Goal: Task Accomplishment & Management: Manage account settings

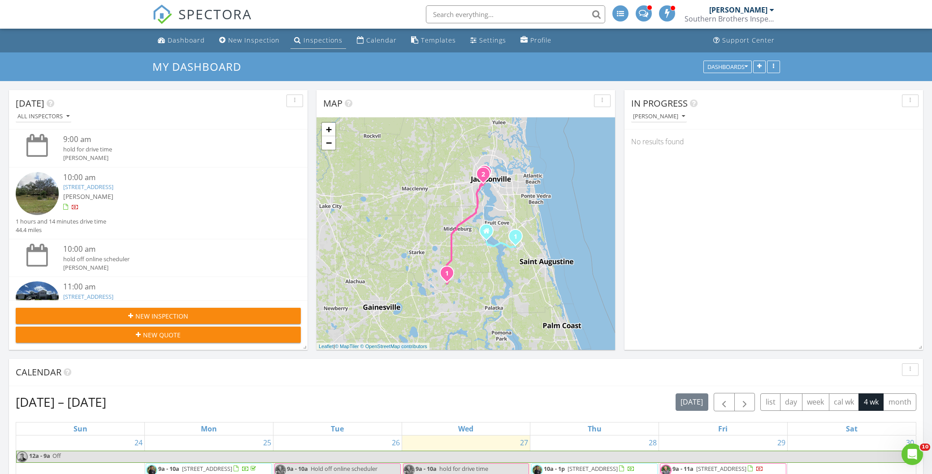
click at [319, 42] on div "Inspections" at bounding box center [322, 40] width 39 height 9
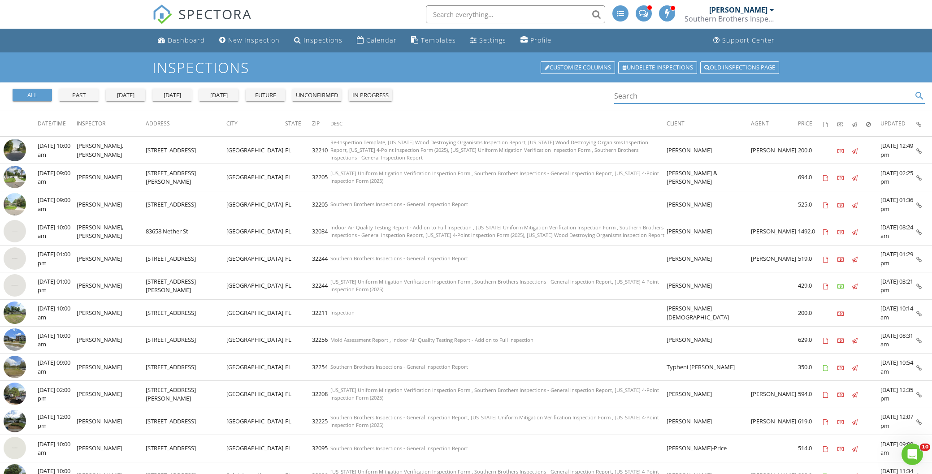
click at [631, 96] on input "Search" at bounding box center [763, 96] width 298 height 15
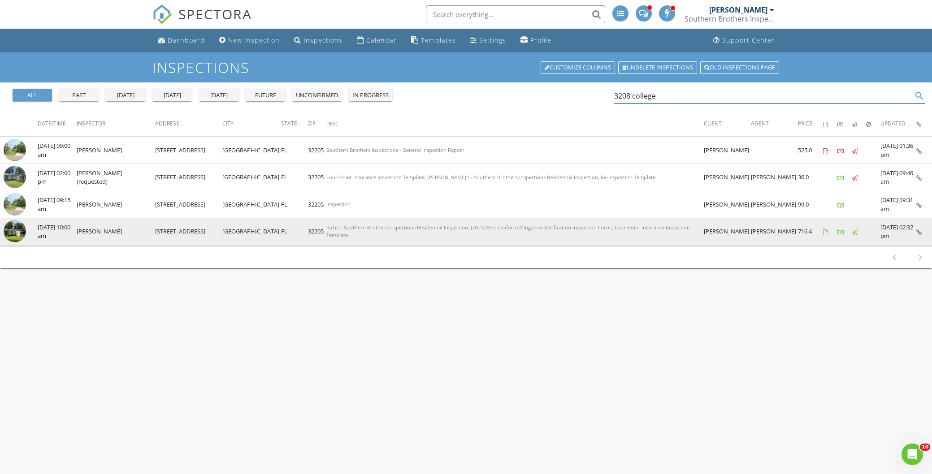
type input "3208 college"
click at [15, 229] on img at bounding box center [15, 231] width 22 height 22
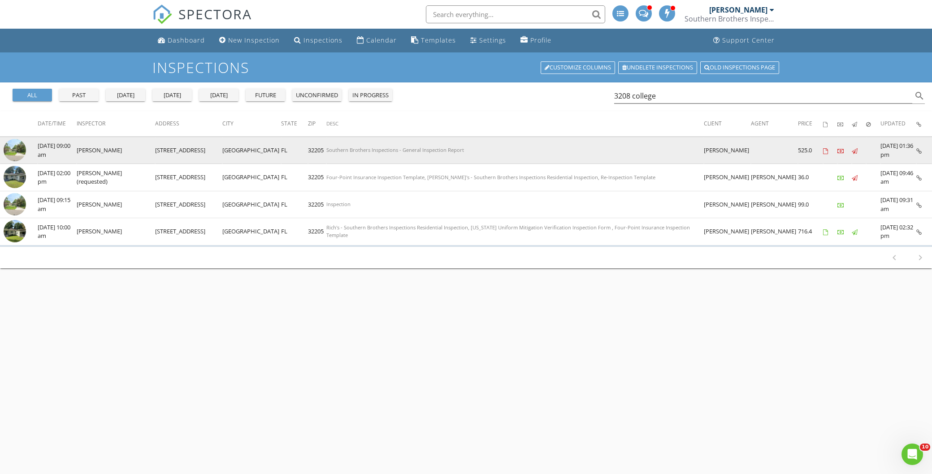
click at [19, 147] on img at bounding box center [15, 150] width 22 height 22
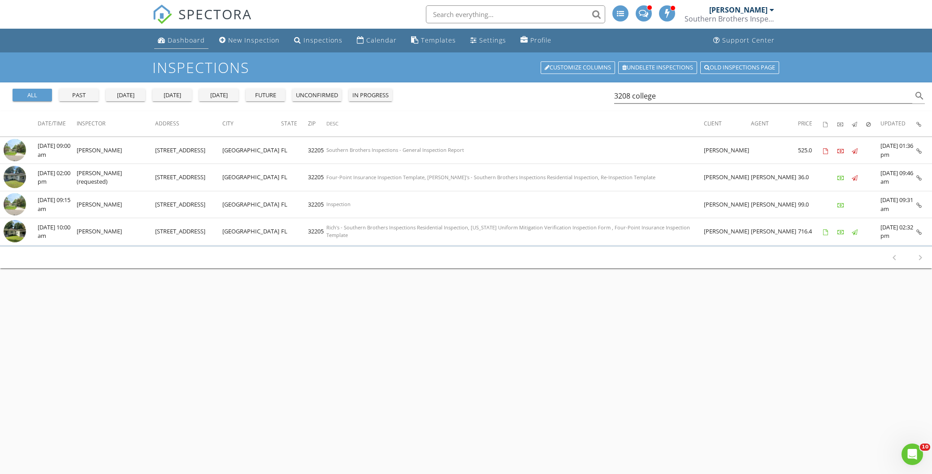
click at [180, 39] on div "Dashboard" at bounding box center [186, 40] width 37 height 9
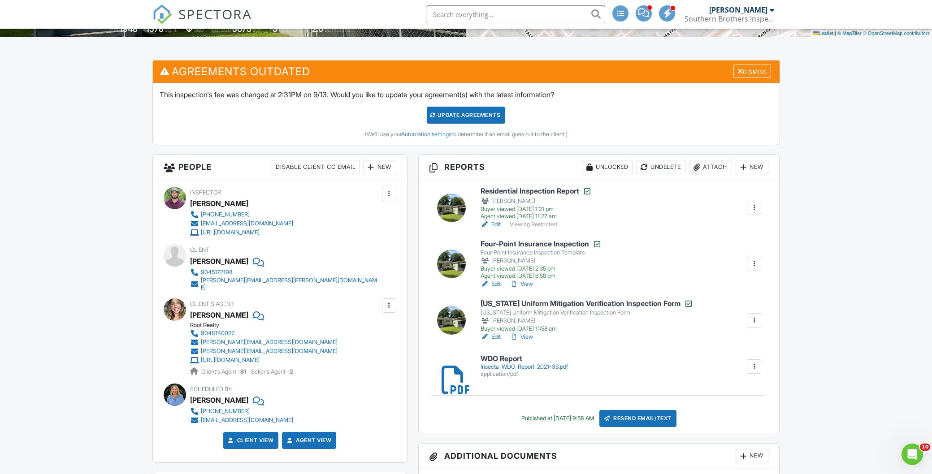
scroll to position [205, 0]
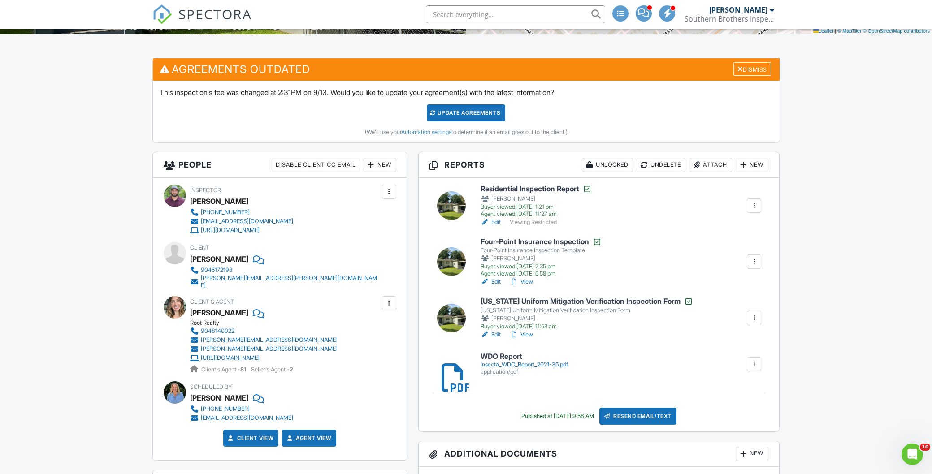
click at [497, 221] on link "Edit" at bounding box center [490, 222] width 20 height 9
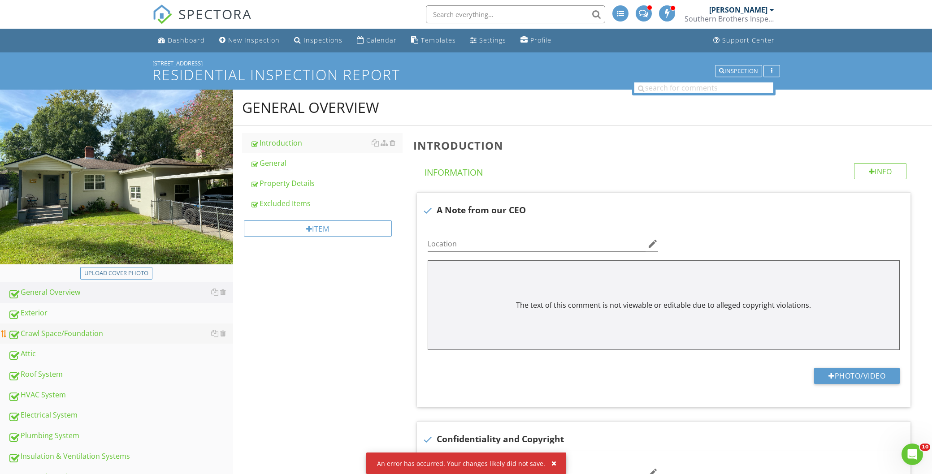
click at [73, 335] on div "Crawl Space/Foundation" at bounding box center [120, 334] width 225 height 12
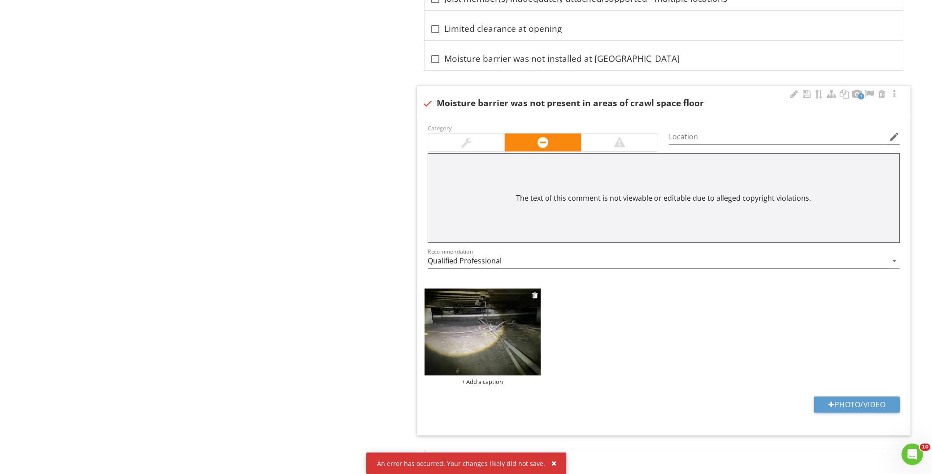
scroll to position [1526, 0]
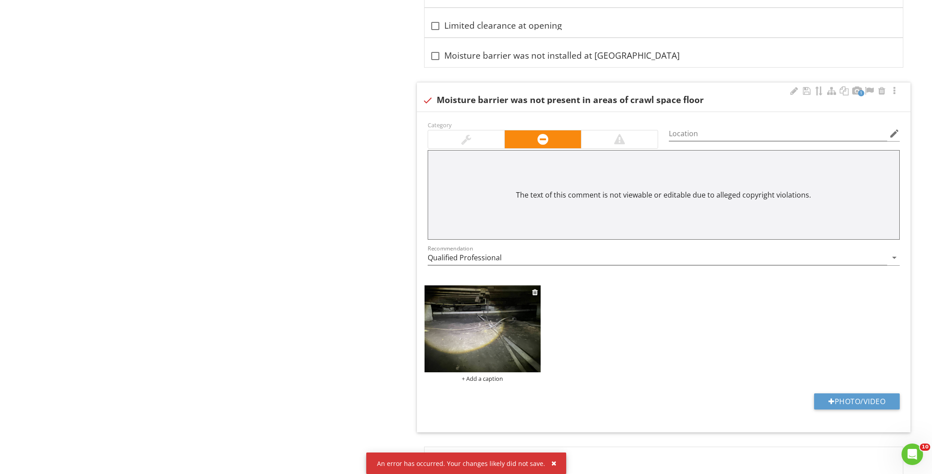
click at [493, 324] on img at bounding box center [482, 328] width 116 height 87
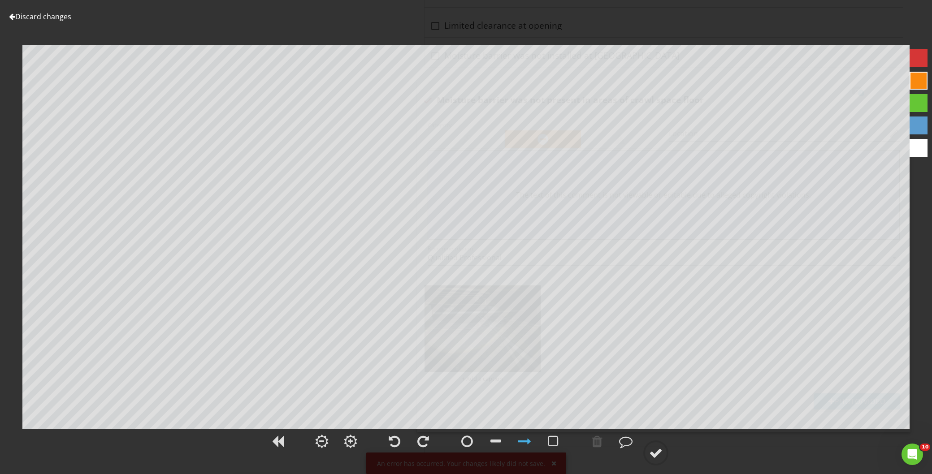
click at [42, 13] on link "Discard changes" at bounding box center [40, 17] width 62 height 10
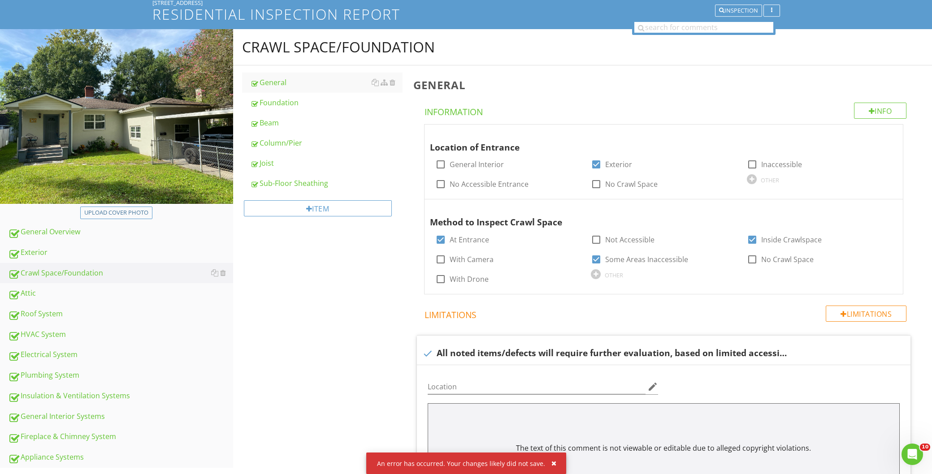
scroll to position [58, 0]
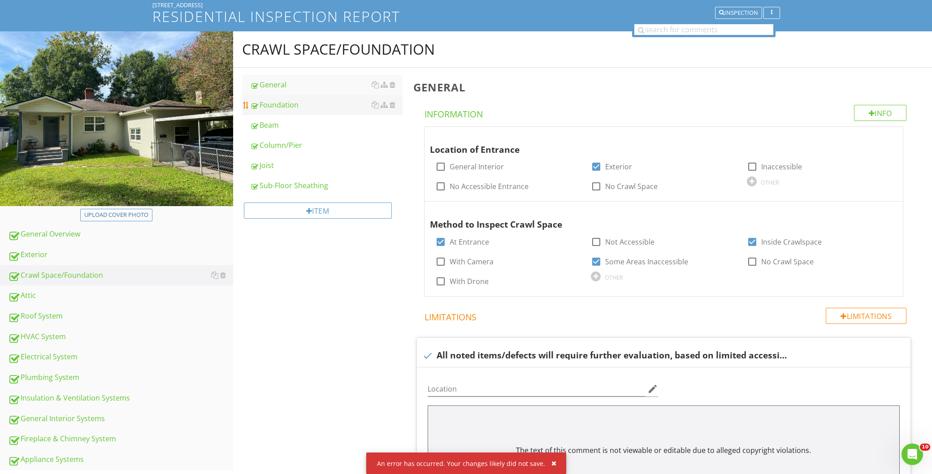
click at [272, 102] on div "Foundation" at bounding box center [326, 104] width 152 height 11
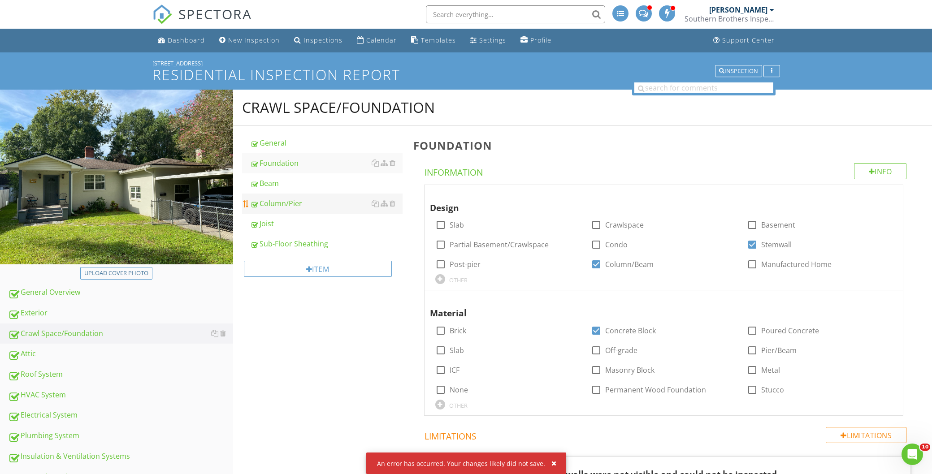
click at [271, 181] on div "Beam" at bounding box center [326, 183] width 152 height 11
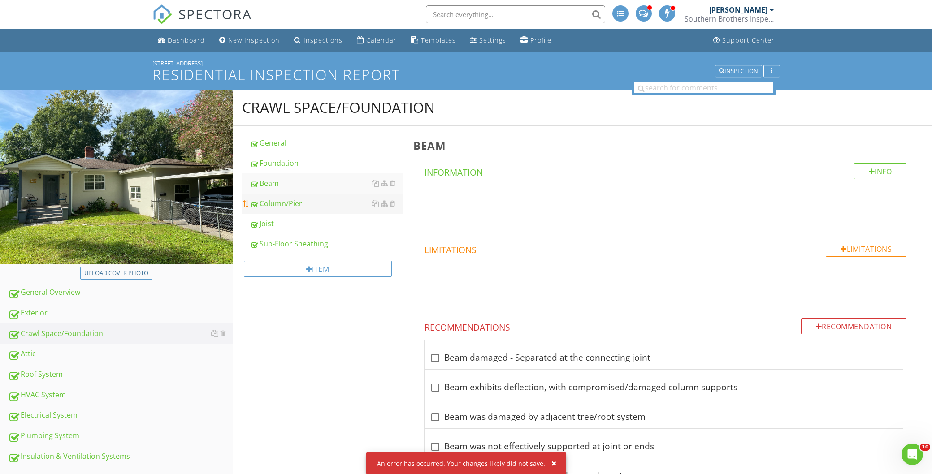
click at [290, 205] on div "Column/Pier" at bounding box center [326, 203] width 152 height 11
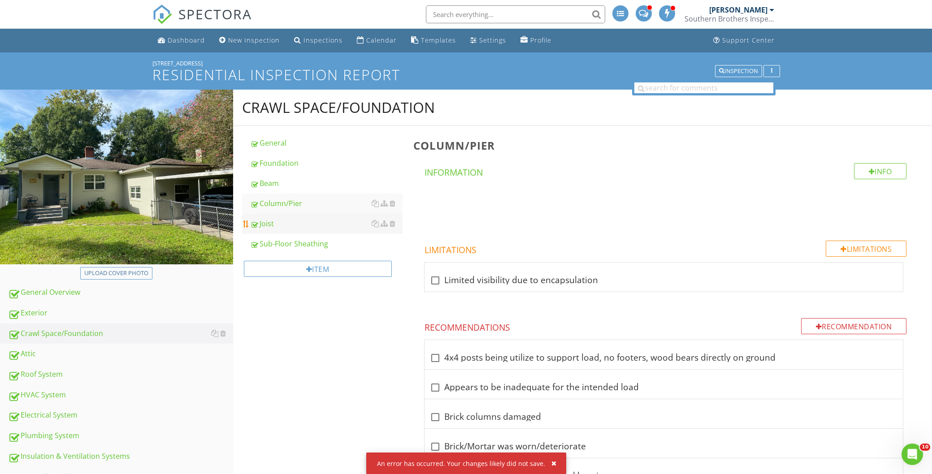
click at [257, 225] on div "Joist" at bounding box center [326, 223] width 152 height 11
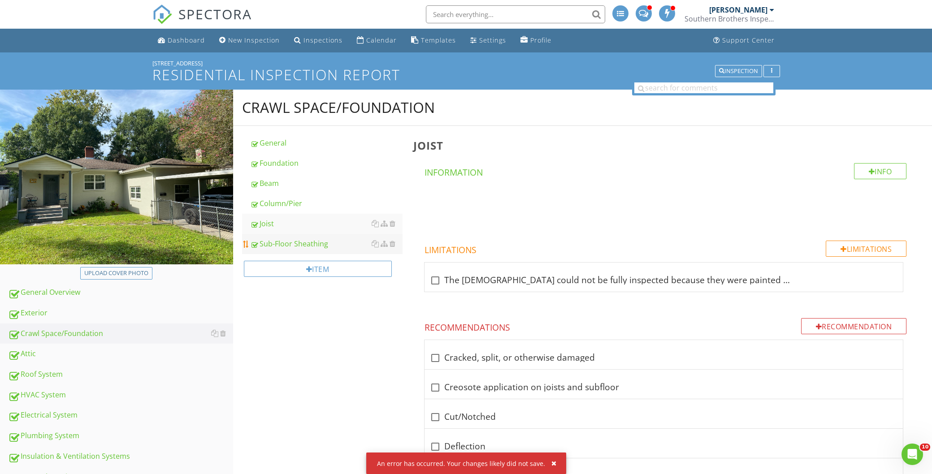
click at [294, 244] on div "Sub-Floor Sheathing" at bounding box center [326, 243] width 152 height 11
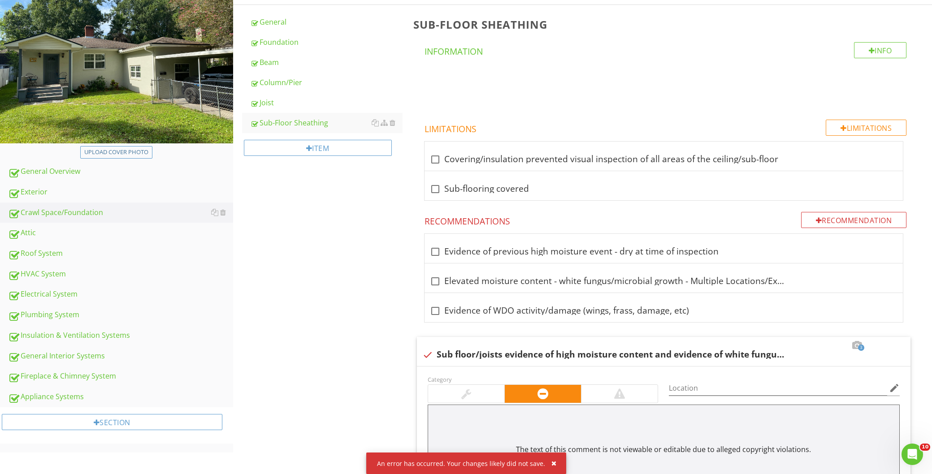
scroll to position [116, 0]
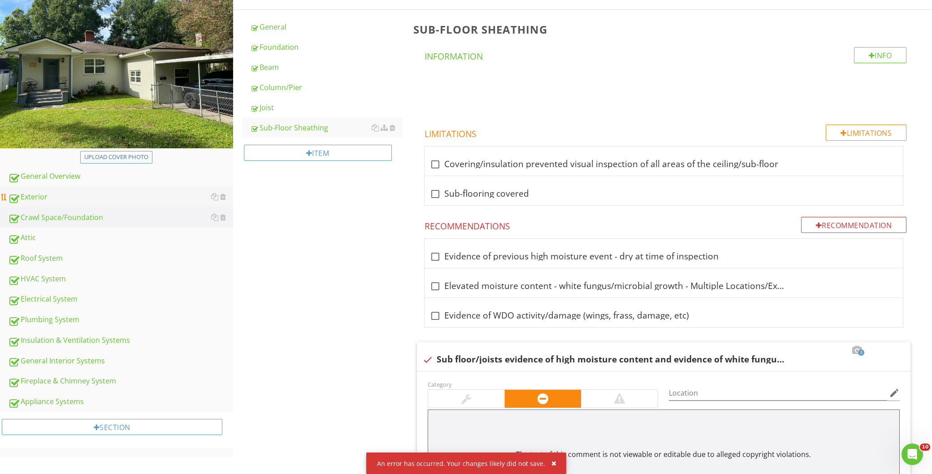
click at [35, 195] on div "Exterior" at bounding box center [120, 197] width 225 height 12
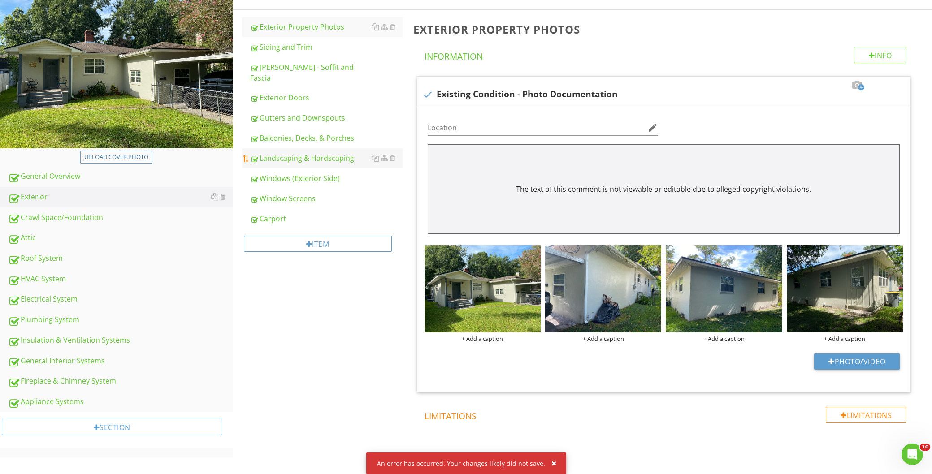
click at [303, 153] on div "Landscaping & Hardscaping" at bounding box center [326, 158] width 152 height 11
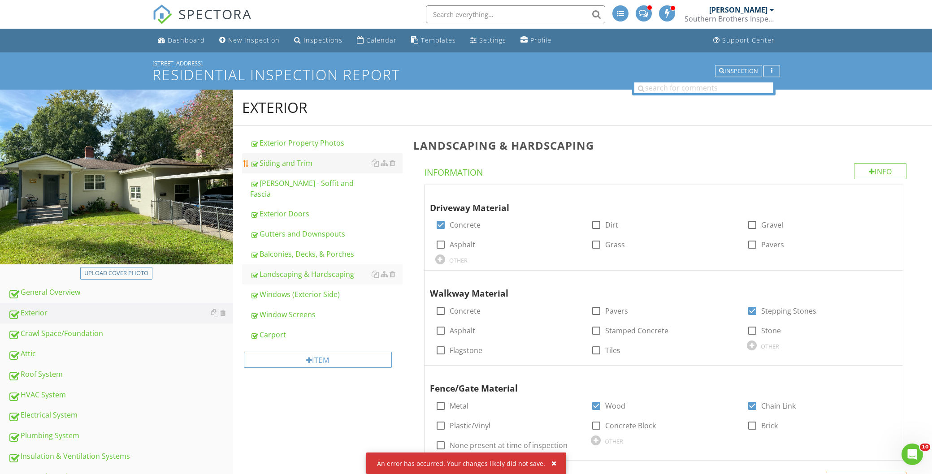
click at [288, 161] on div "Siding and Trim" at bounding box center [326, 163] width 152 height 11
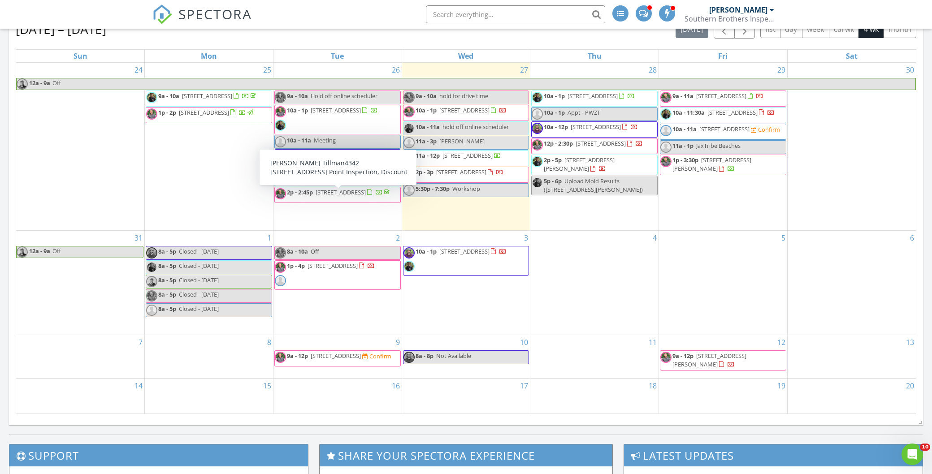
scroll to position [406, 0]
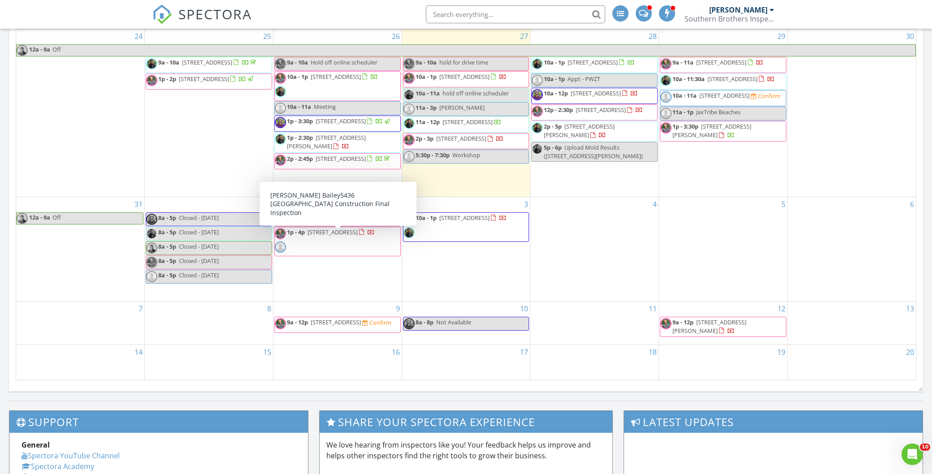
click at [342, 330] on span "9a - 12p 3208 College St, Jacksonville 32205 Confirm" at bounding box center [333, 324] width 117 height 13
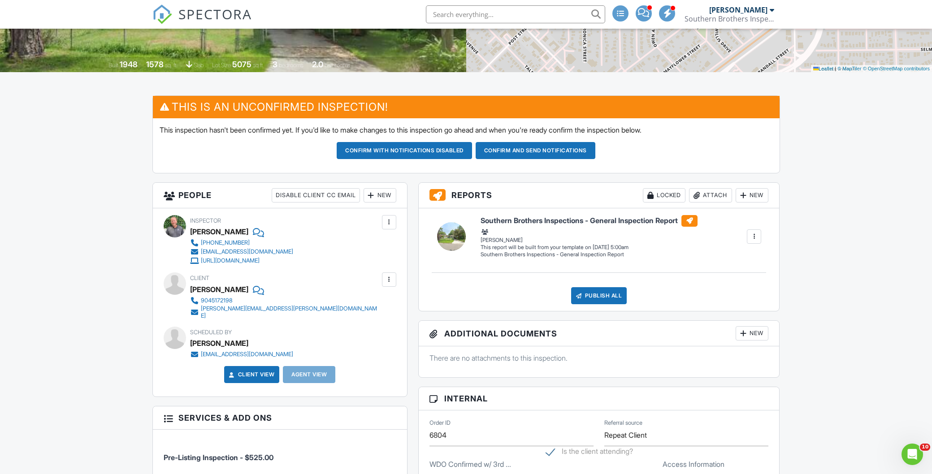
scroll to position [164, 0]
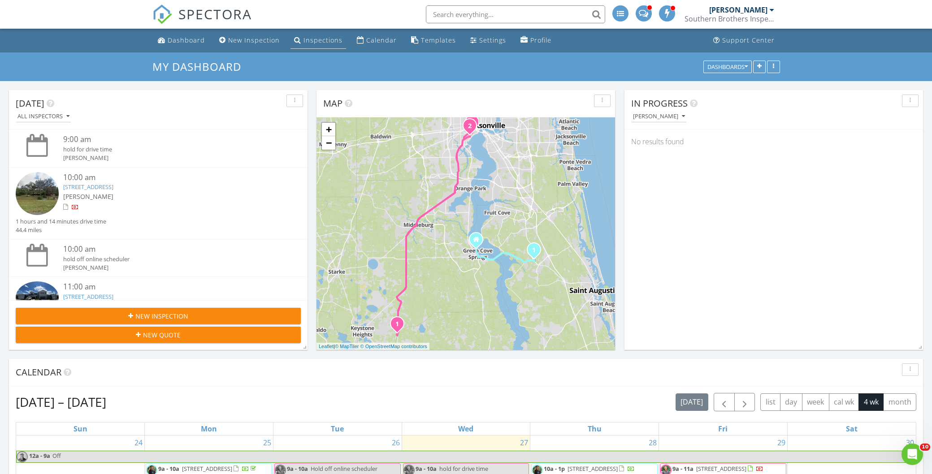
click at [321, 43] on div "Inspections" at bounding box center [322, 40] width 39 height 9
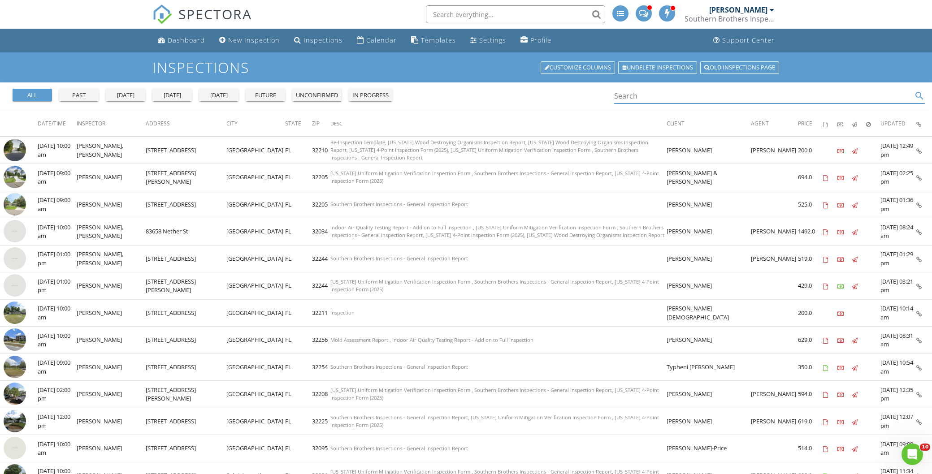
click at [639, 96] on input "Search" at bounding box center [763, 96] width 298 height 15
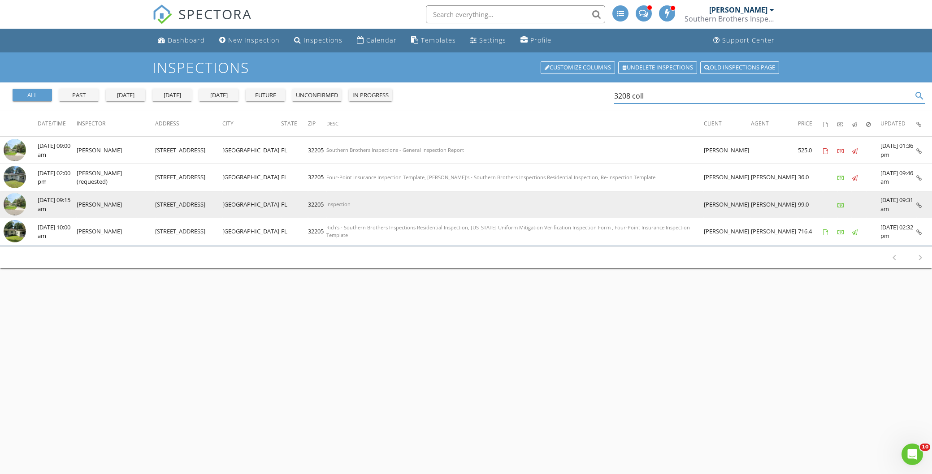
type input "3208 coll"
click at [14, 199] on img at bounding box center [15, 204] width 22 height 22
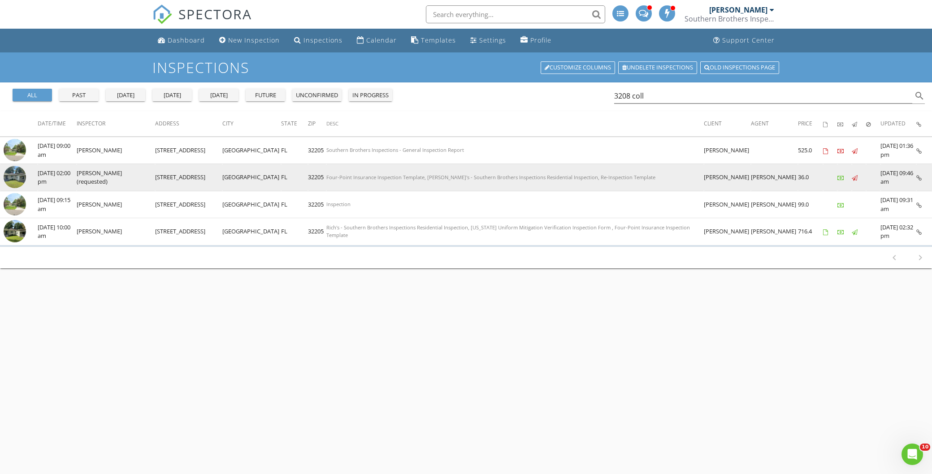
click at [14, 173] on img at bounding box center [15, 177] width 22 height 22
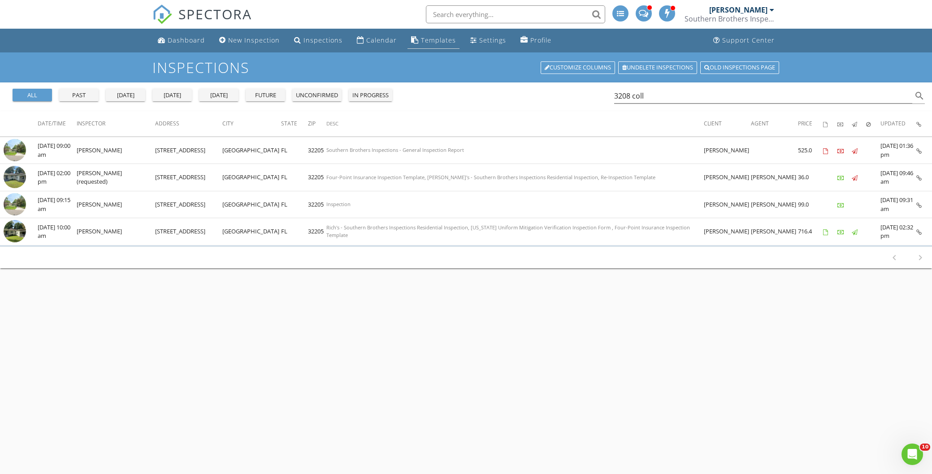
click at [432, 40] on div "Templates" at bounding box center [438, 40] width 35 height 9
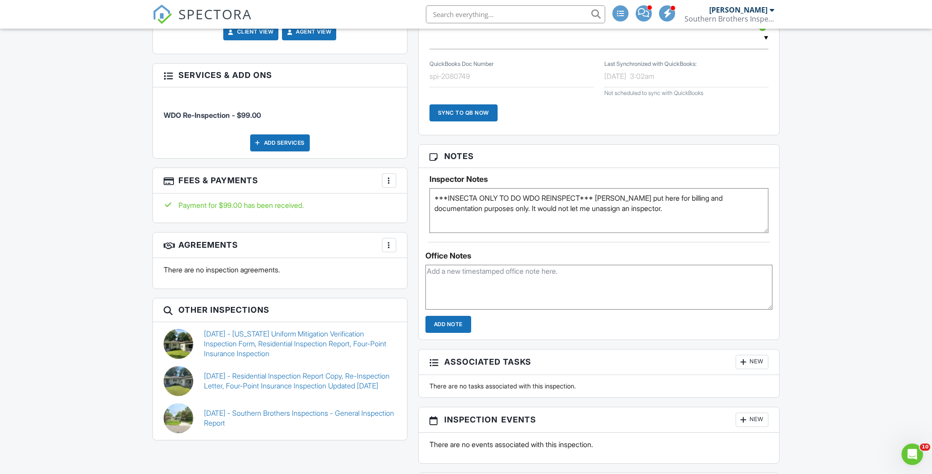
scroll to position [519, 0]
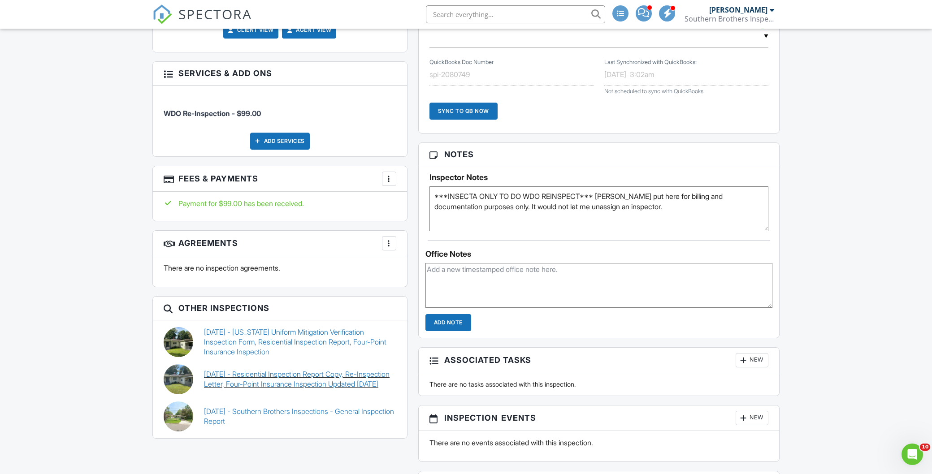
click at [258, 375] on link "09/15/2021 - Residential Inspection Report Copy, Re-Inspection Letter, Four-Poi…" at bounding box center [300, 379] width 192 height 20
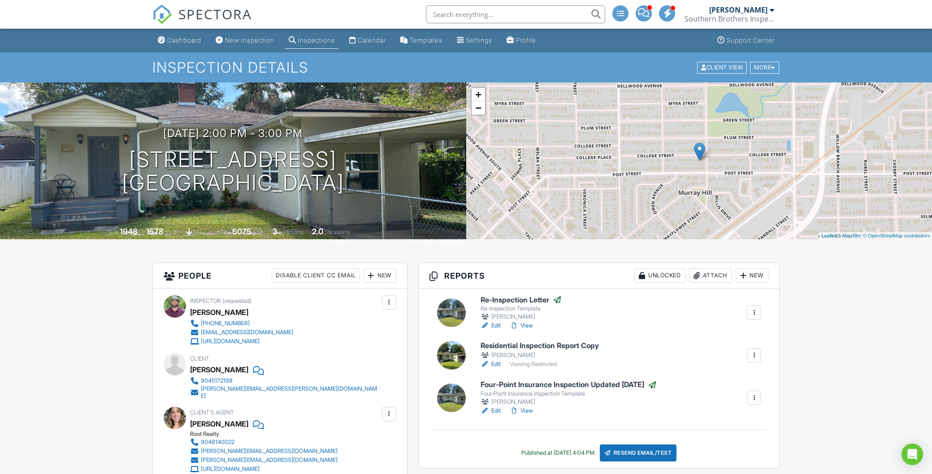
click at [529, 325] on link "View" at bounding box center [521, 325] width 23 height 9
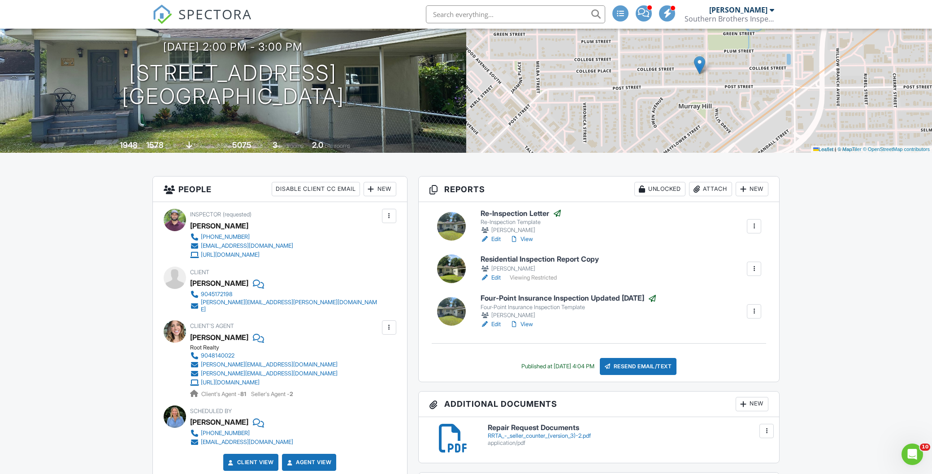
click at [497, 277] on link "Edit" at bounding box center [490, 277] width 20 height 9
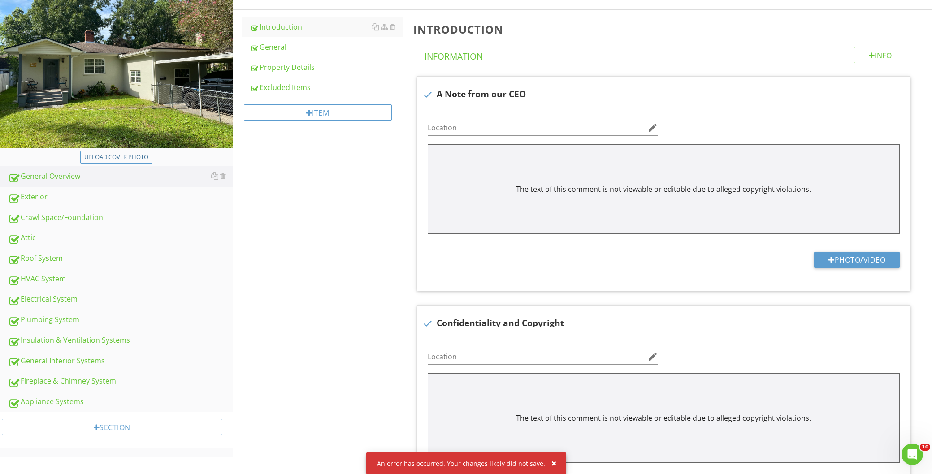
scroll to position [117, 0]
click at [71, 216] on div "Crawl Space/Foundation" at bounding box center [120, 218] width 225 height 12
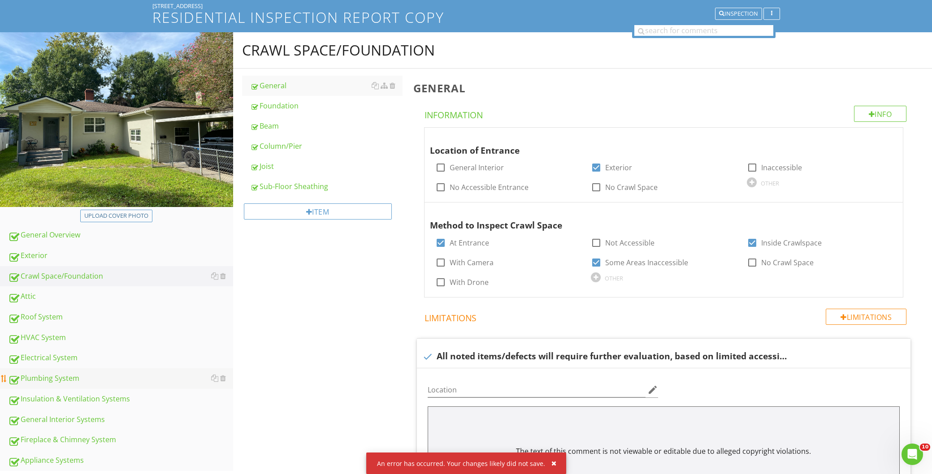
scroll to position [86, 0]
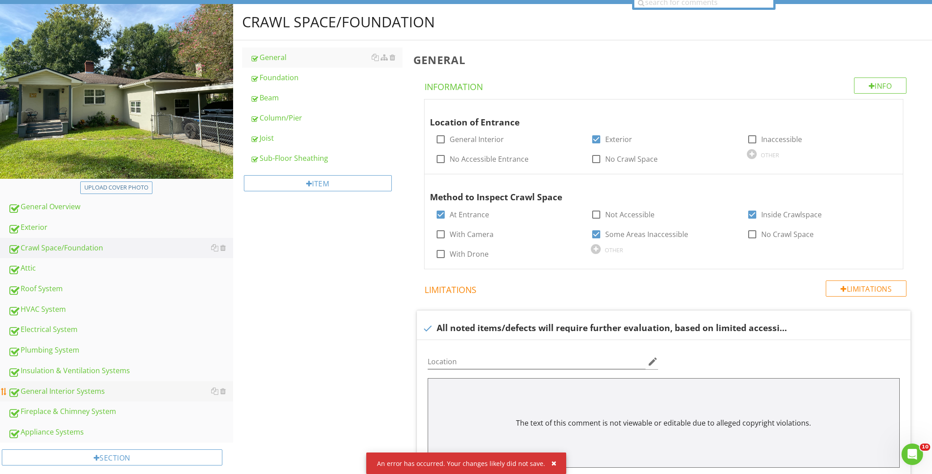
click at [68, 387] on div "General Interior Systems" at bounding box center [120, 392] width 225 height 12
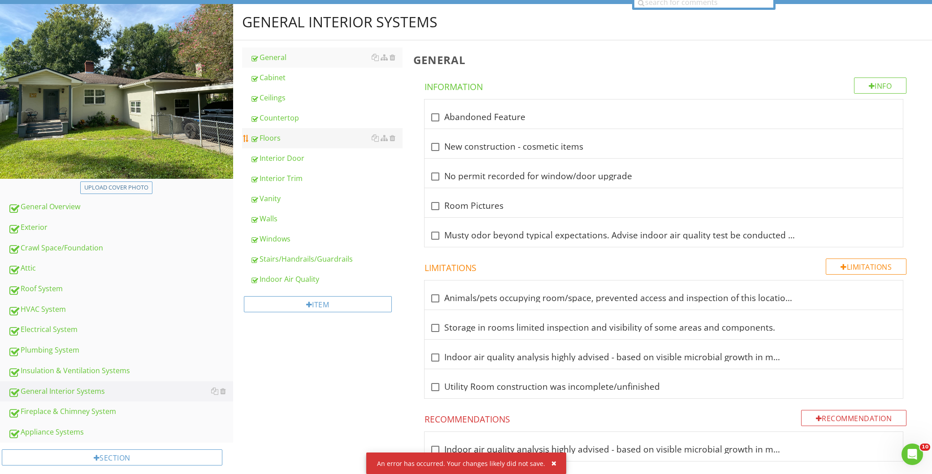
click at [263, 137] on div "Floors" at bounding box center [326, 138] width 152 height 11
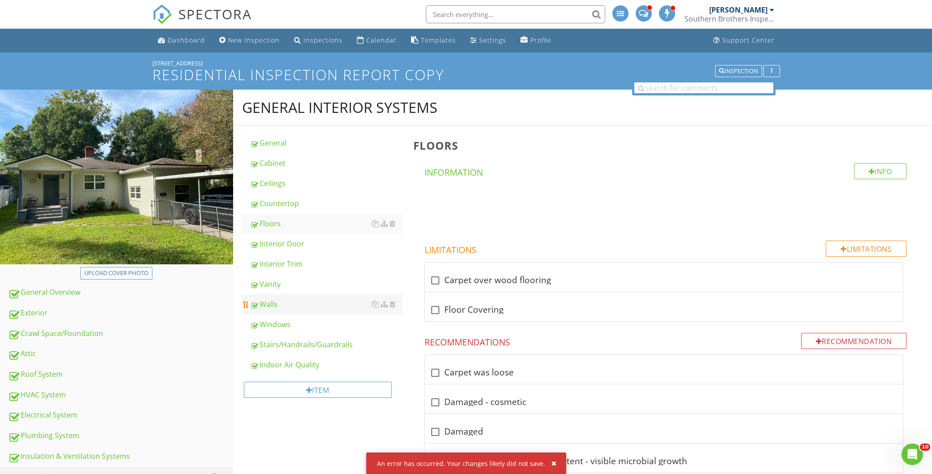
click at [263, 303] on div "Walls" at bounding box center [326, 304] width 152 height 11
click at [268, 177] on link "Ceilings" at bounding box center [326, 183] width 152 height 20
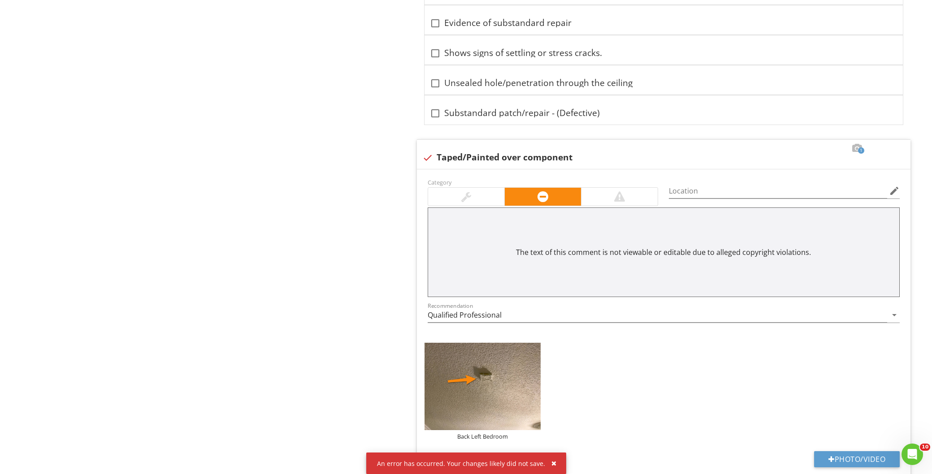
scroll to position [1489, 0]
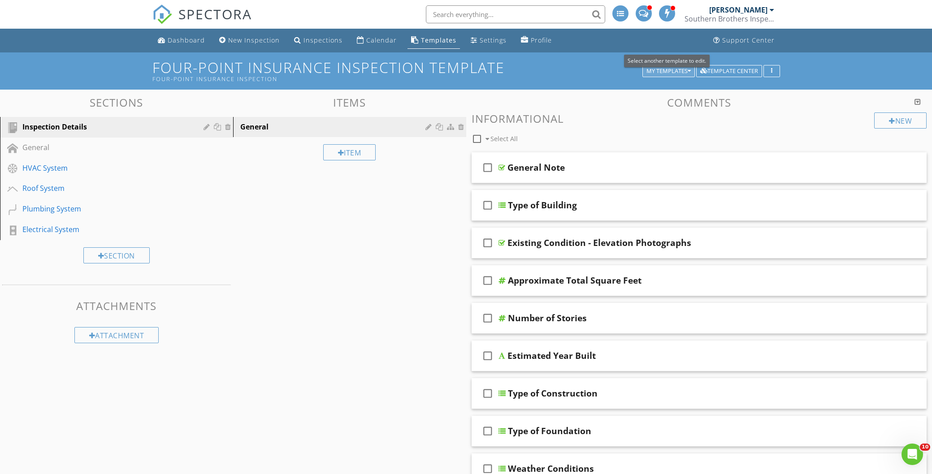
click at [657, 71] on div "My Templates" at bounding box center [668, 71] width 44 height 6
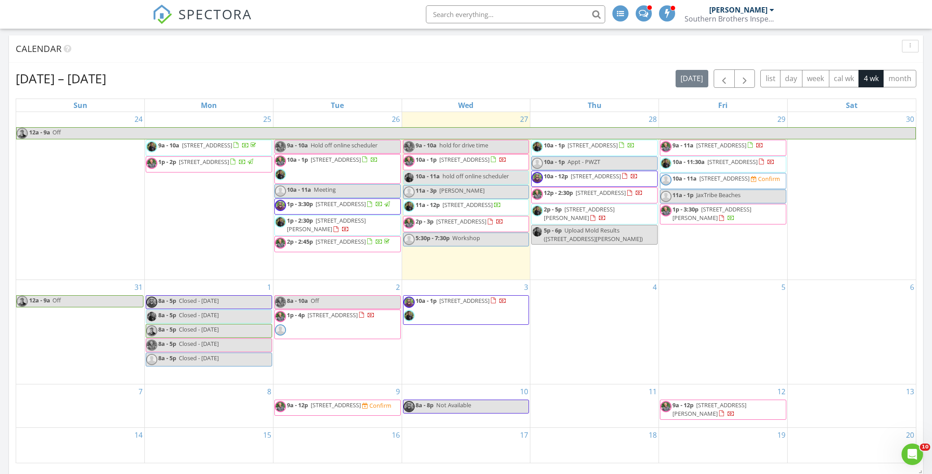
scroll to position [327, 0]
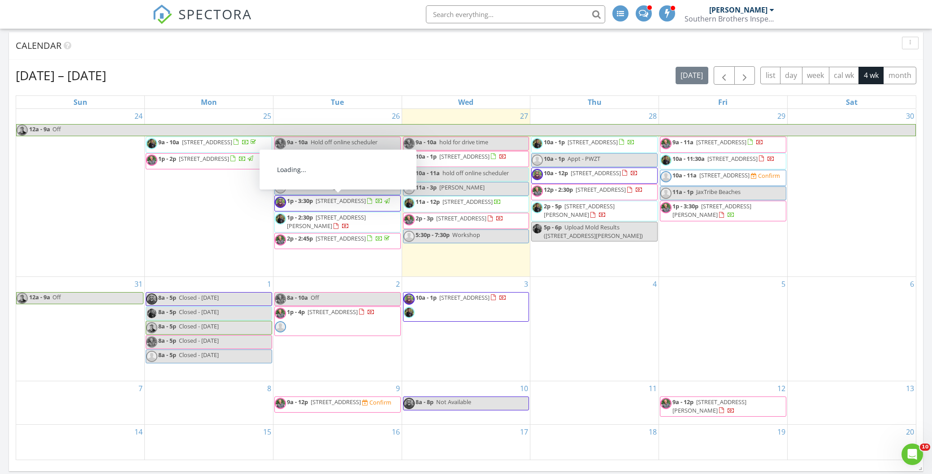
click at [346, 405] on span "[STREET_ADDRESS]" at bounding box center [336, 402] width 50 height 8
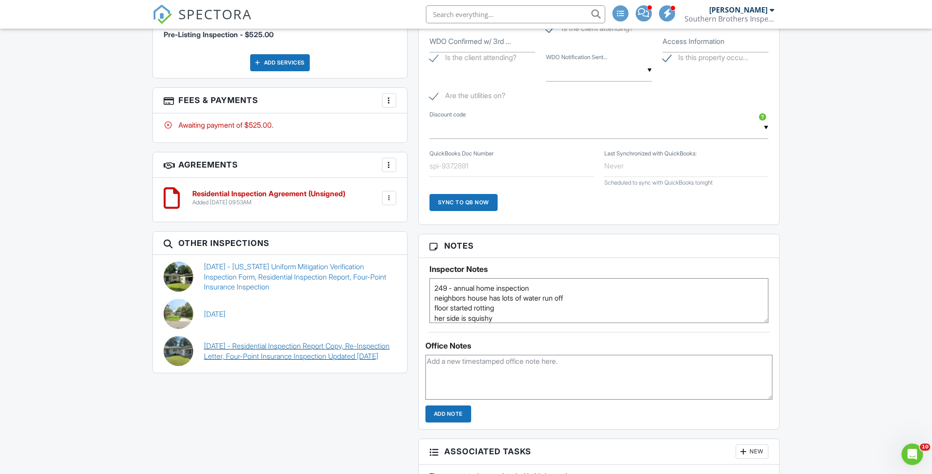
click at [268, 342] on link "09/15/2021 - Residential Inspection Report Copy, Re-Inspection Letter, Four-Poi…" at bounding box center [300, 351] width 192 height 20
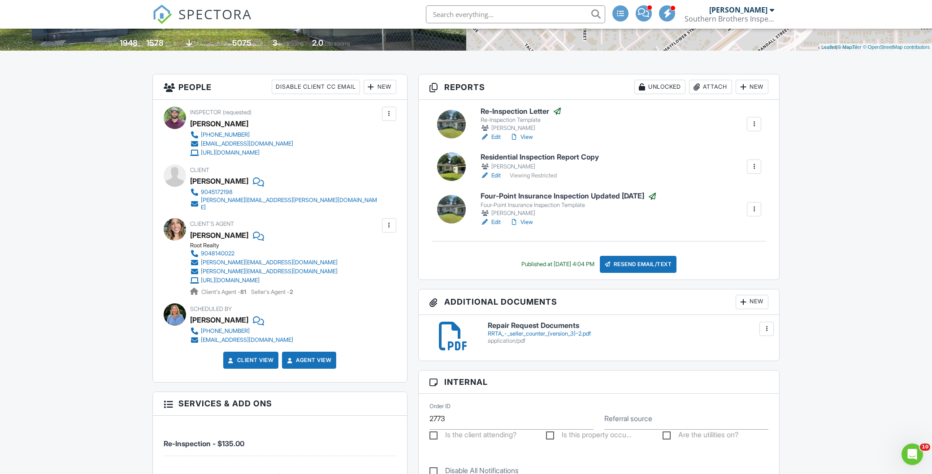
scroll to position [203, 0]
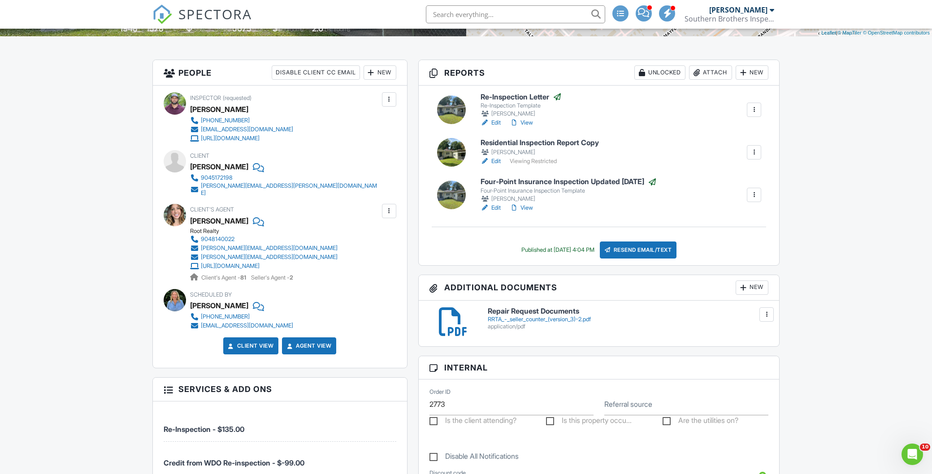
click at [534, 319] on div "RRTA_-_seller_counter_(version_3)-2.pdf" at bounding box center [628, 319] width 281 height 7
